Goal: Task Accomplishment & Management: Use online tool/utility

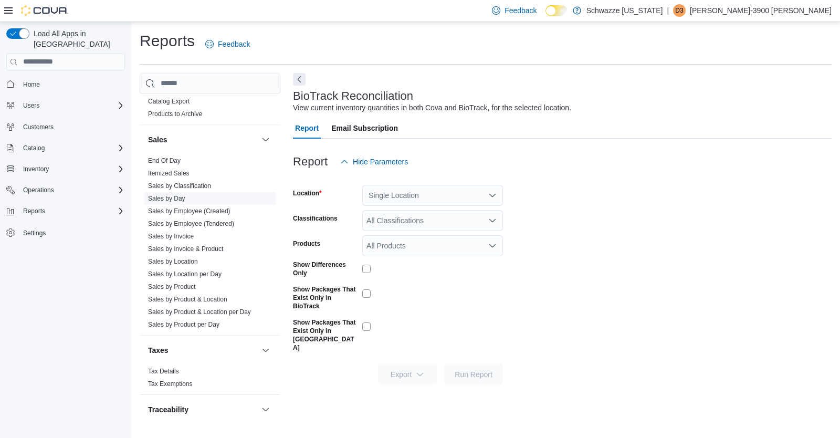
scroll to position [700, 0]
click at [211, 223] on link "Sales by Employee (Tendered)" at bounding box center [191, 224] width 86 height 7
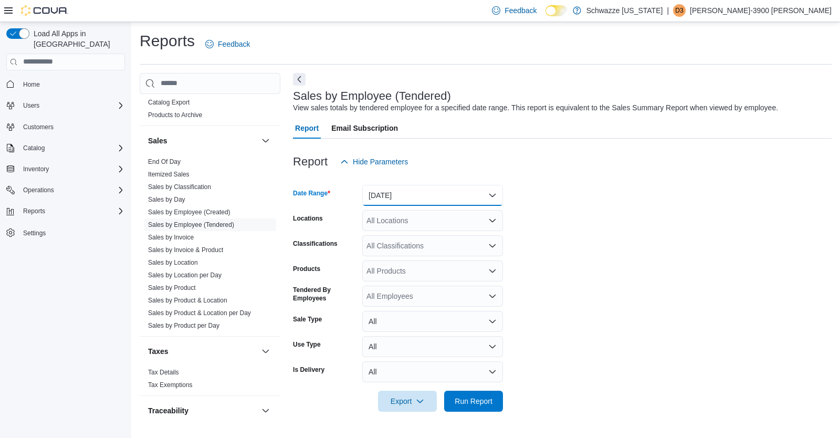
click at [390, 190] on button "[DATE]" at bounding box center [432, 195] width 141 height 21
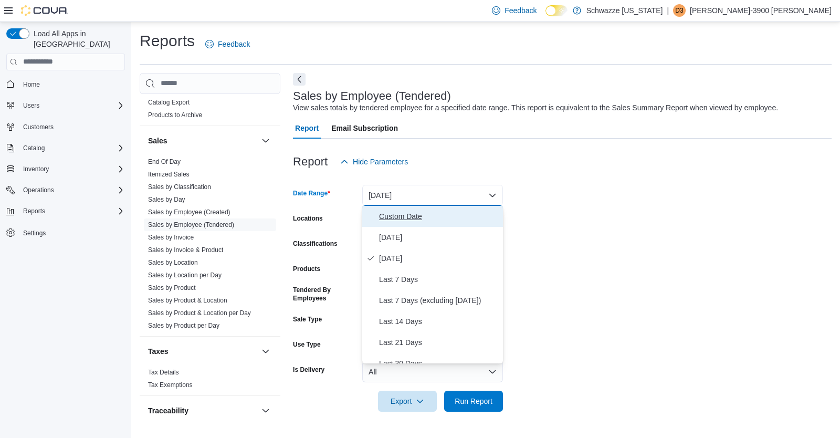
click at [410, 209] on button "Custom Date" at bounding box center [432, 216] width 141 height 21
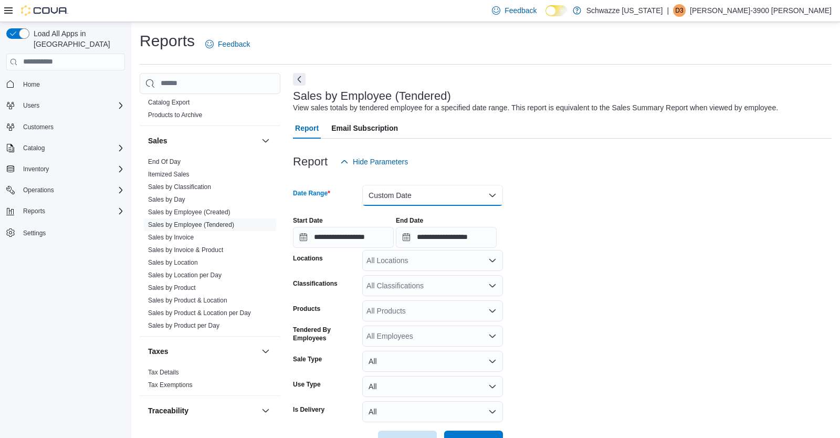
click at [425, 196] on button "Custom Date" at bounding box center [432, 195] width 141 height 21
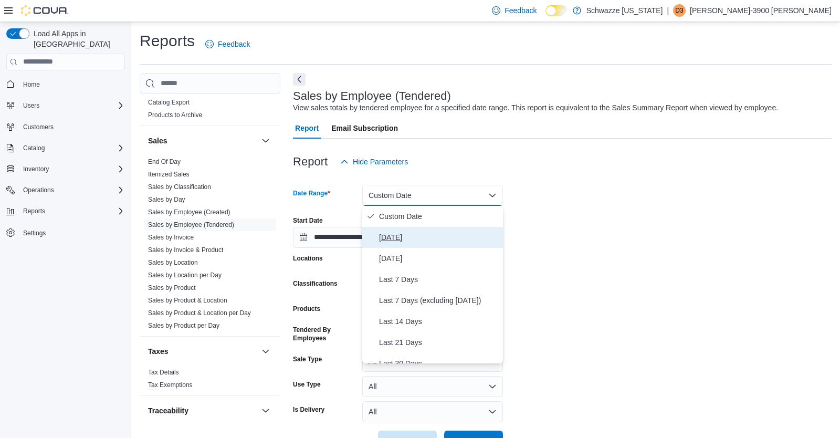
click at [393, 239] on span "[DATE]" at bounding box center [439, 237] width 120 height 13
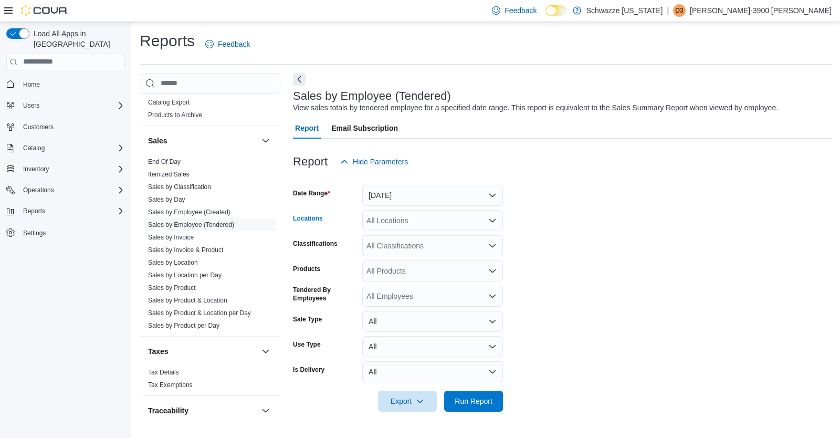
click at [434, 218] on div "All Locations" at bounding box center [432, 220] width 141 height 21
type input "***"
click at [427, 236] on span "EDW01 [GEOGRAPHIC_DATA]" at bounding box center [442, 238] width 104 height 11
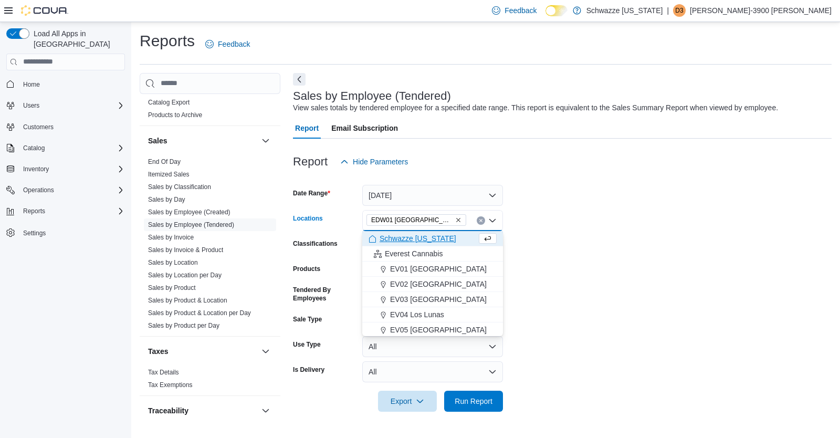
click at [555, 356] on form "Date Range [DATE] Locations EDW01 [GEOGRAPHIC_DATA] Combo box. Selected. [GEOGR…" at bounding box center [562, 291] width 539 height 239
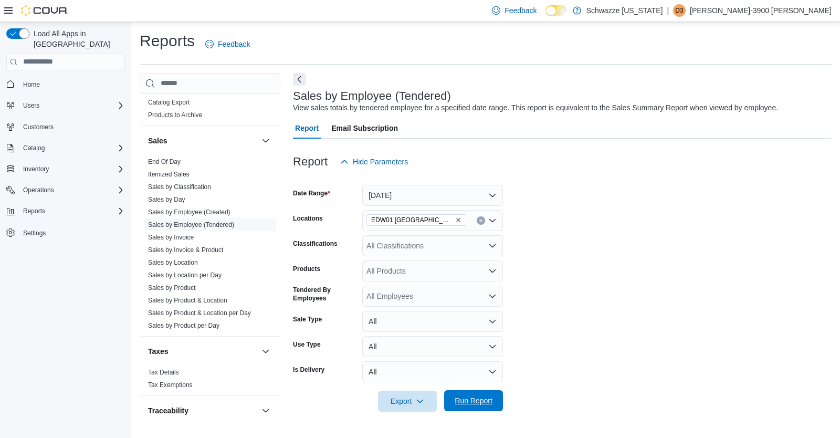
click at [482, 399] on span "Run Report" at bounding box center [474, 400] width 38 height 11
